Goal: Complete application form

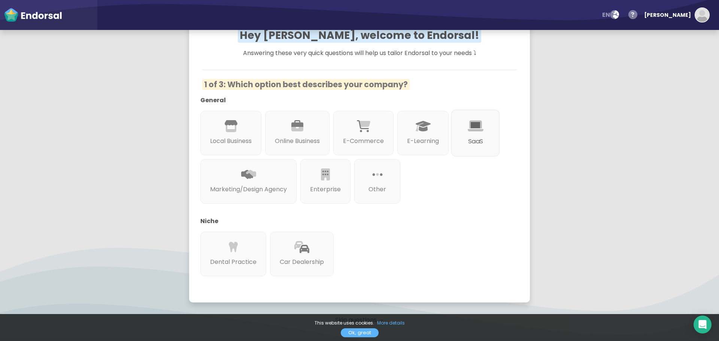
click at [452, 157] on div "SaaS" at bounding box center [476, 133] width 48 height 47
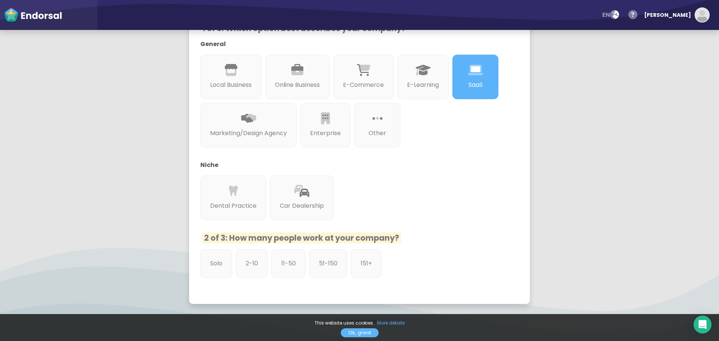
scroll to position [150, 0]
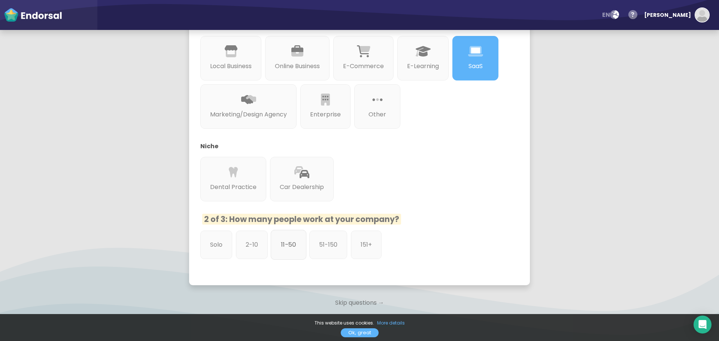
click at [298, 239] on div "11-50" at bounding box center [289, 245] width 36 height 30
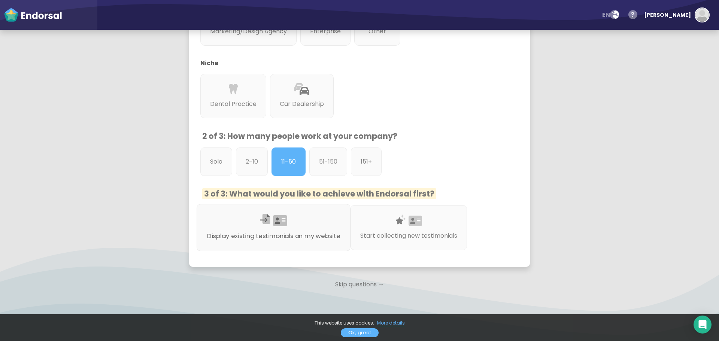
scroll to position [248, 0]
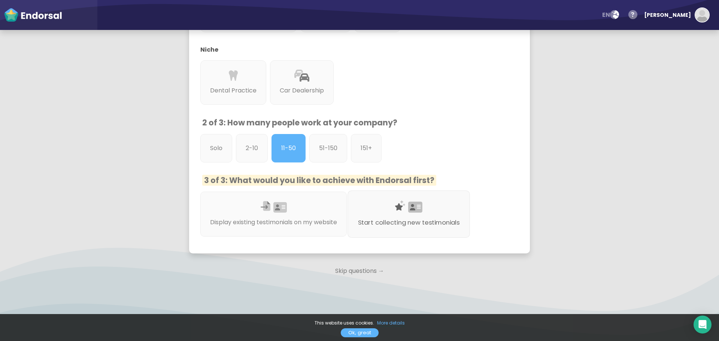
click at [377, 208] on div "Start collecting new testimonials" at bounding box center [409, 214] width 123 height 47
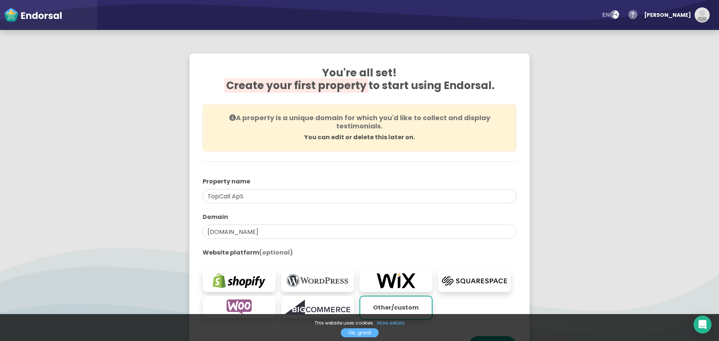
scroll to position [0, 0]
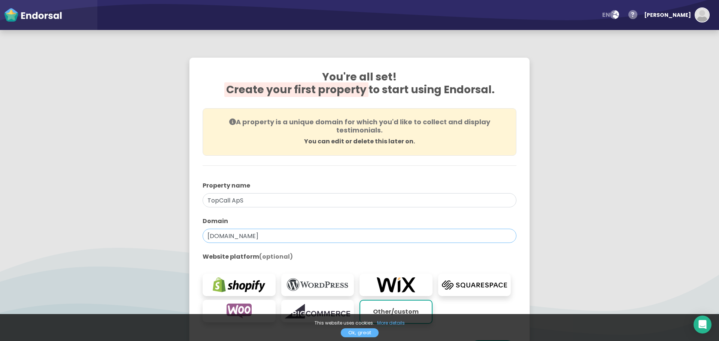
click at [229, 239] on input "[DOMAIN_NAME]" at bounding box center [360, 236] width 314 height 14
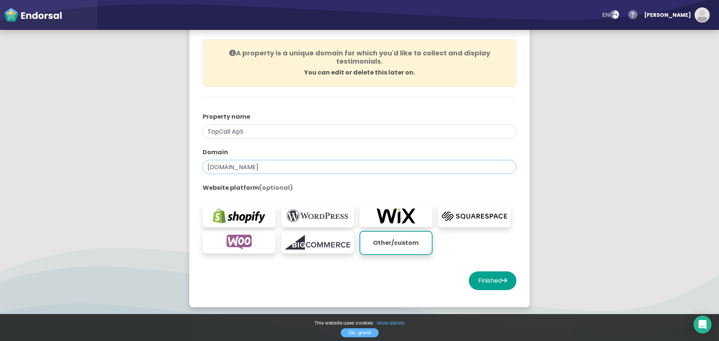
scroll to position [91, 0]
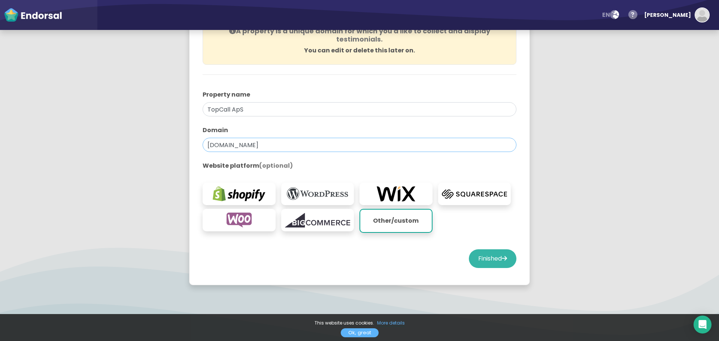
type input "[DOMAIN_NAME]"
click at [480, 256] on button "Finished" at bounding box center [493, 259] width 48 height 19
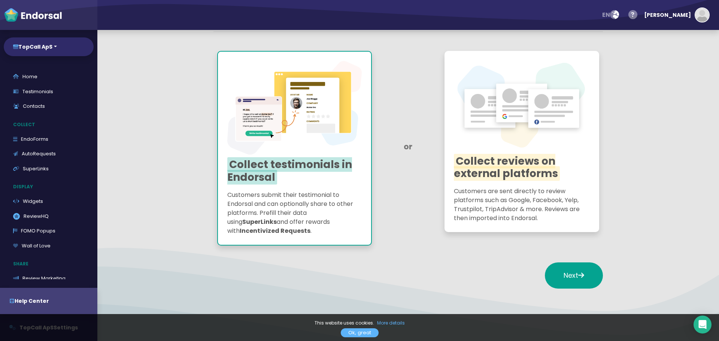
scroll to position [75, 0]
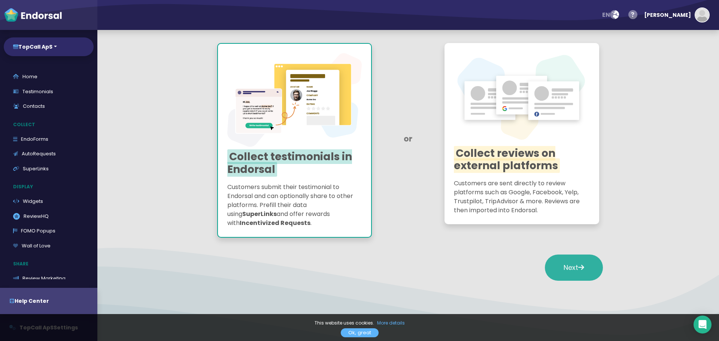
click at [556, 271] on button "Next" at bounding box center [574, 268] width 58 height 26
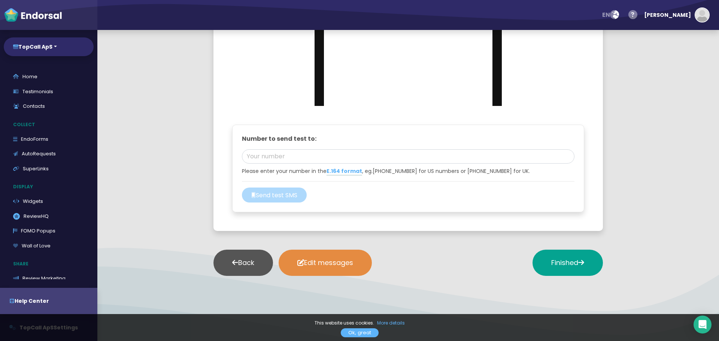
scroll to position [886, 0]
click at [552, 268] on button "Finished" at bounding box center [568, 263] width 70 height 26
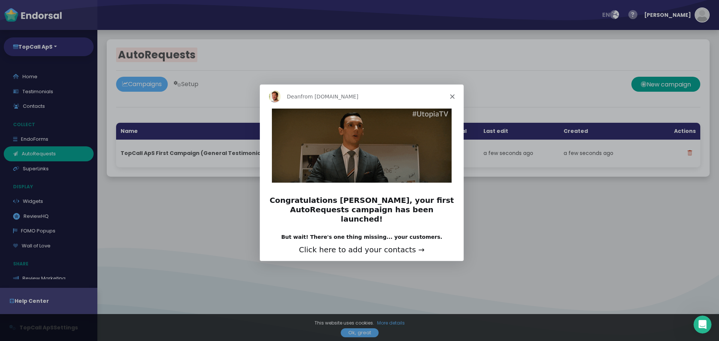
click at [453, 97] on polygon "Close" at bounding box center [452, 96] width 4 height 4
